Goal: Contribute content

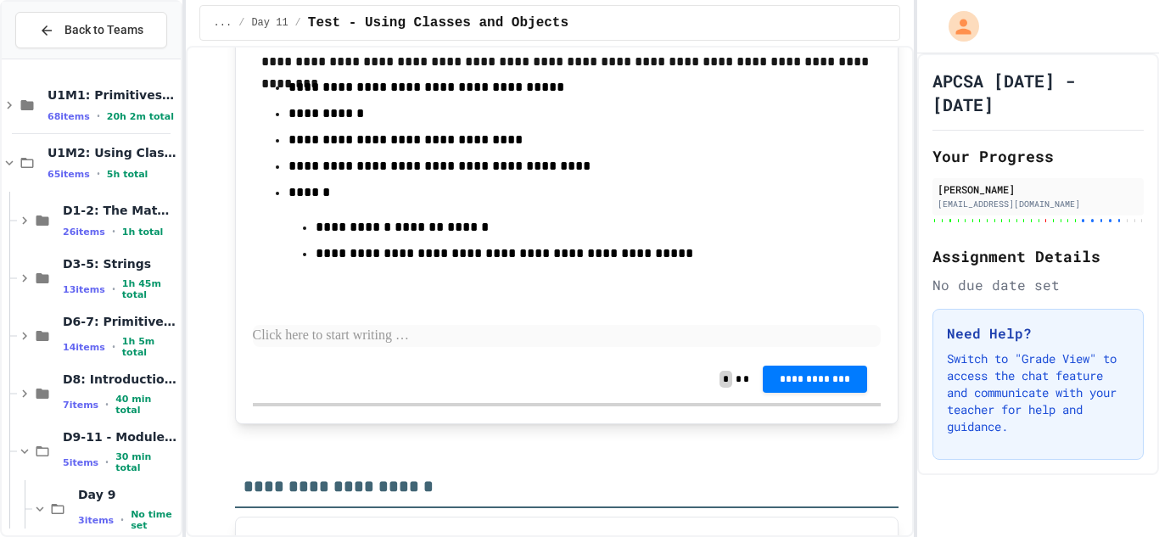
scroll to position [12866, 0]
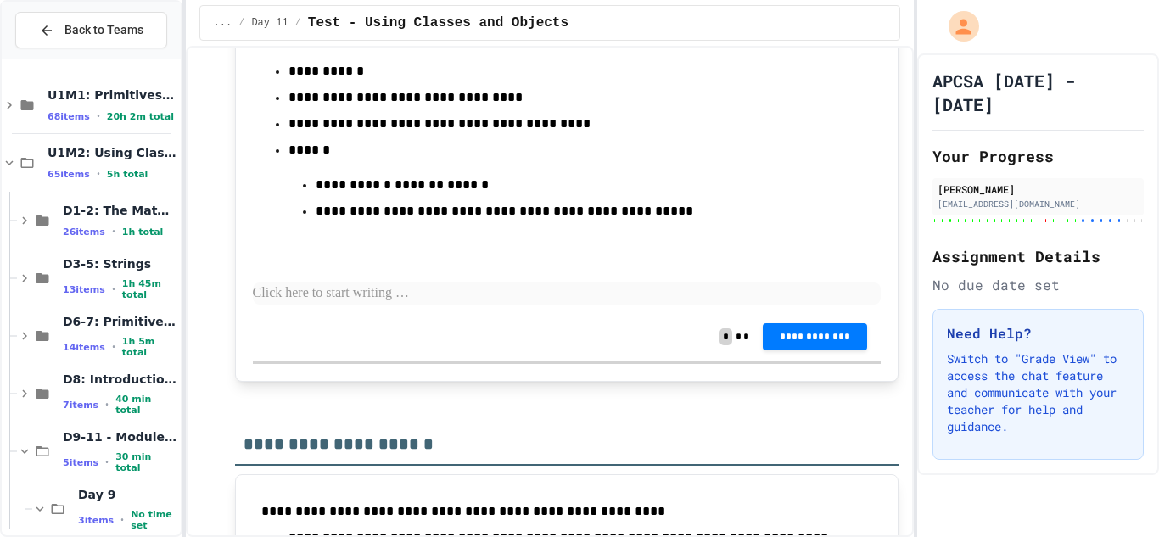
scroll to position [12863, 0]
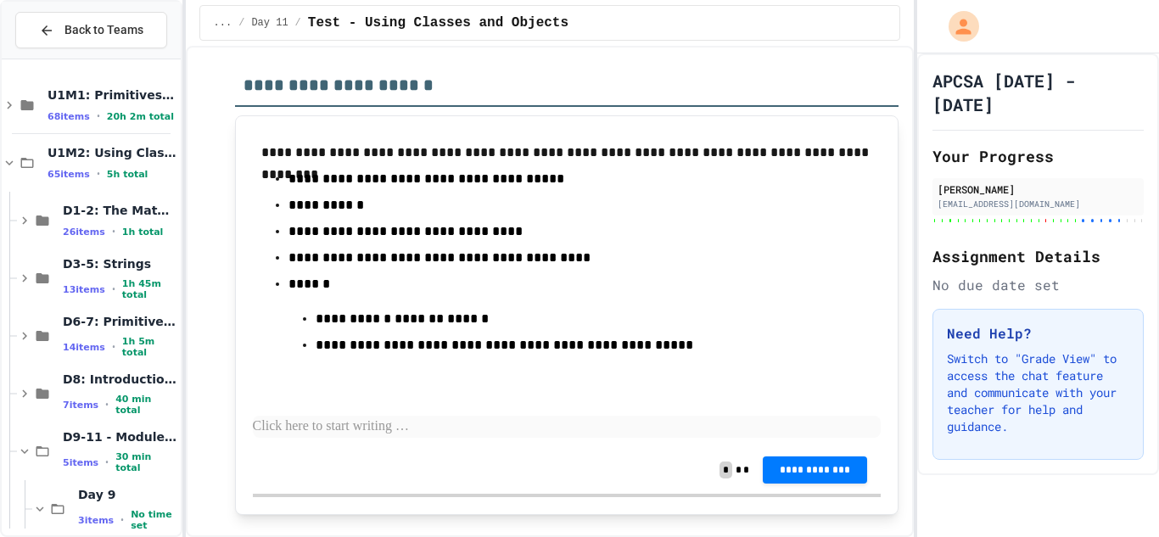
scroll to position [13180, 0]
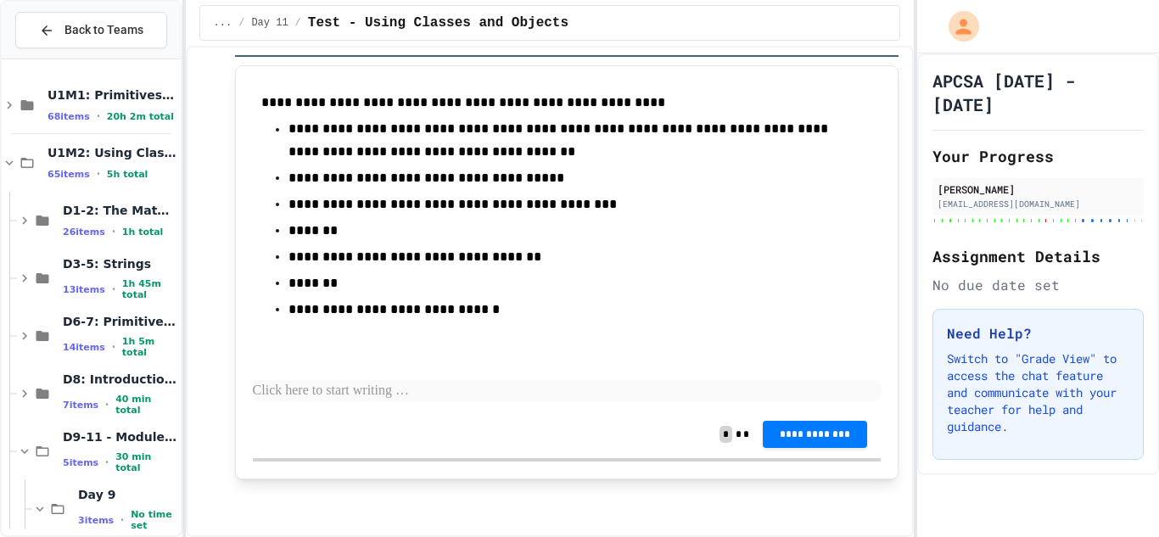
scroll to position [13726, 0]
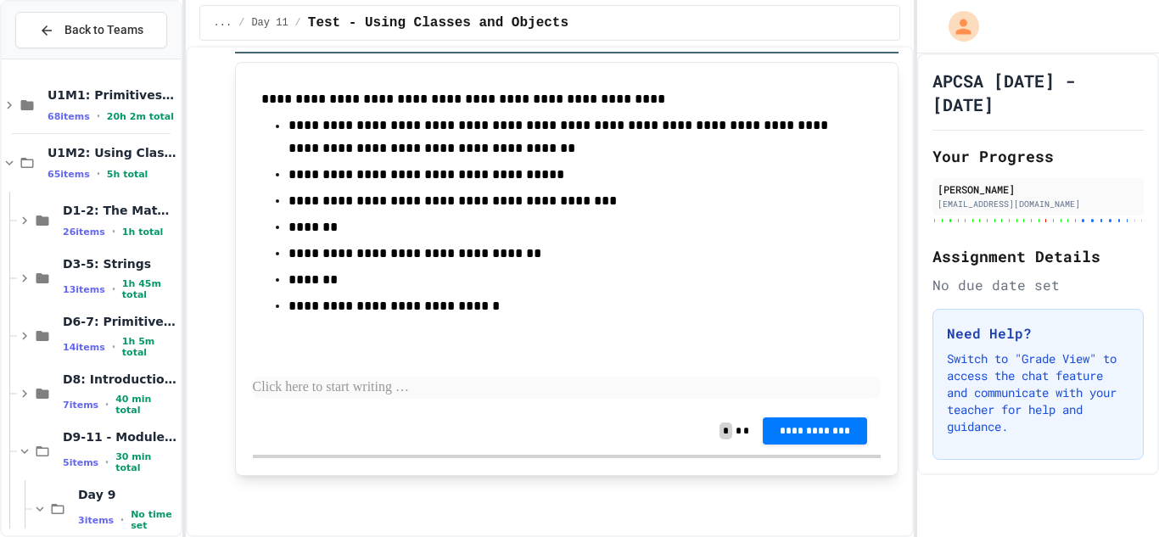
scroll to position [13840, 0]
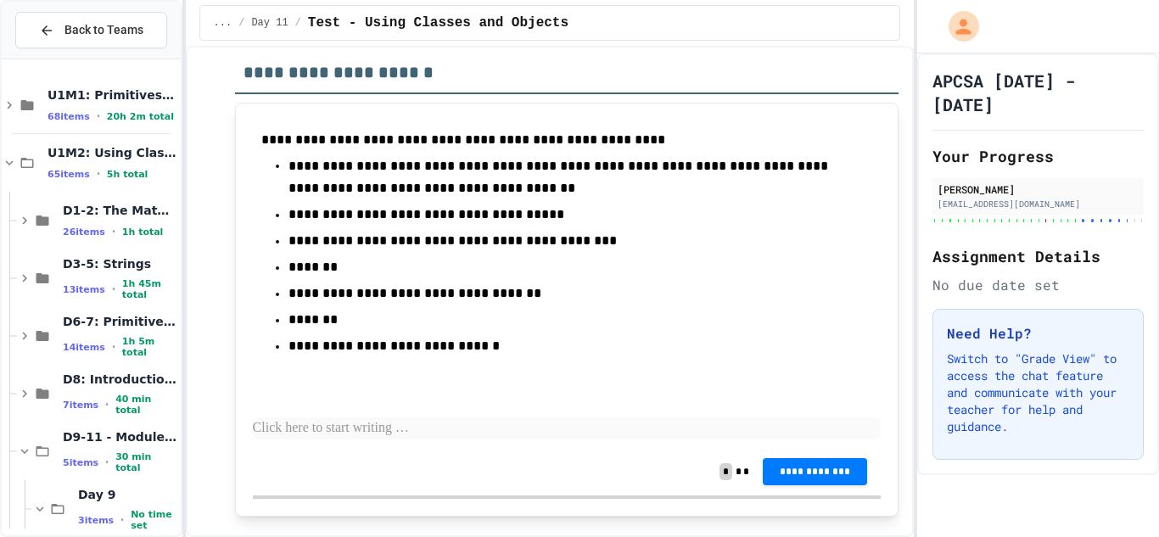
scroll to position [13950, 0]
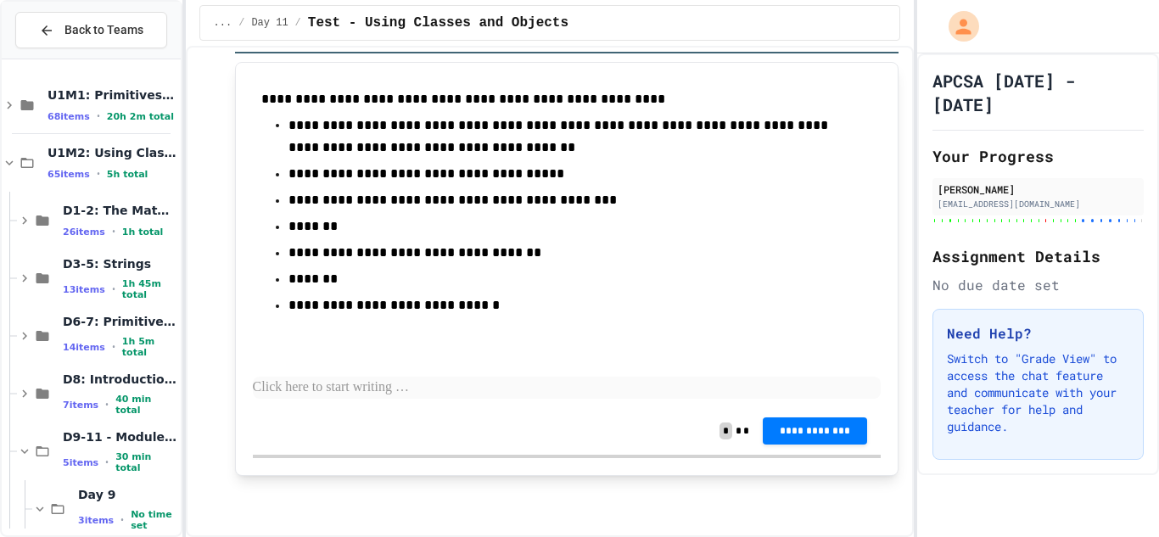
scroll to position [14477, 0]
click at [338, 407] on div "**********" at bounding box center [567, 244] width 628 height 328
click at [340, 398] on p at bounding box center [567, 388] width 628 height 22
click at [393, 395] on p at bounding box center [567, 388] width 628 height 22
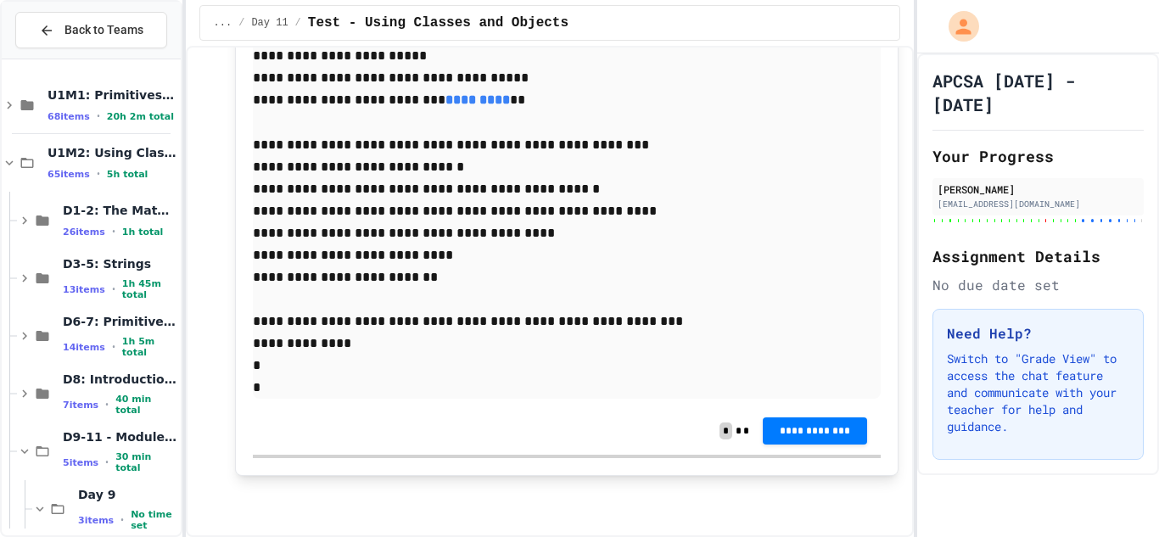
scroll to position [14863, 0]
click at [791, 426] on span "**********" at bounding box center [815, 430] width 77 height 14
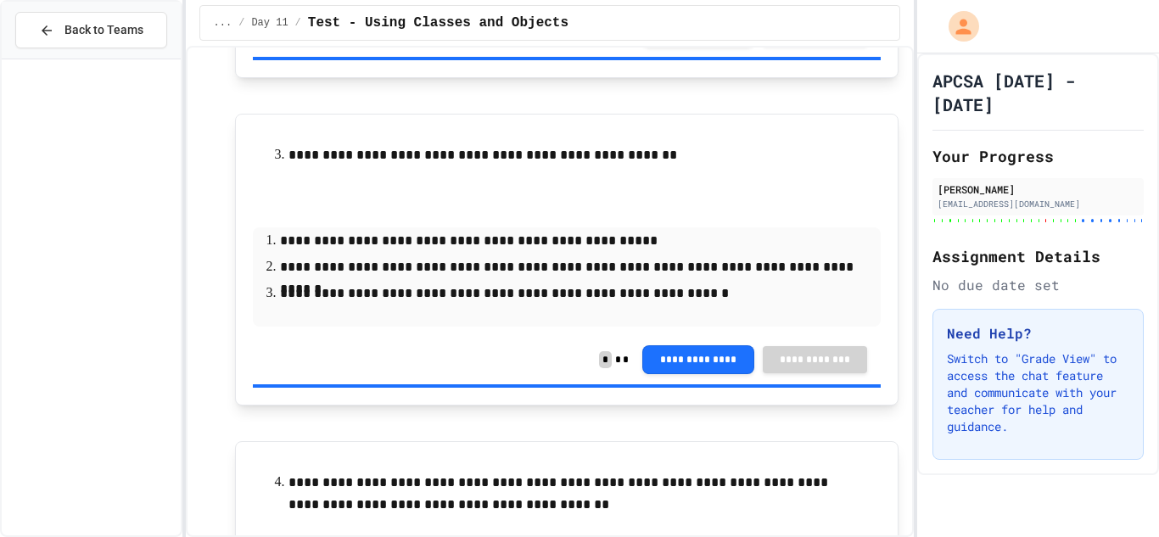
scroll to position [539, 0]
